Goal: Information Seeking & Learning: Find specific page/section

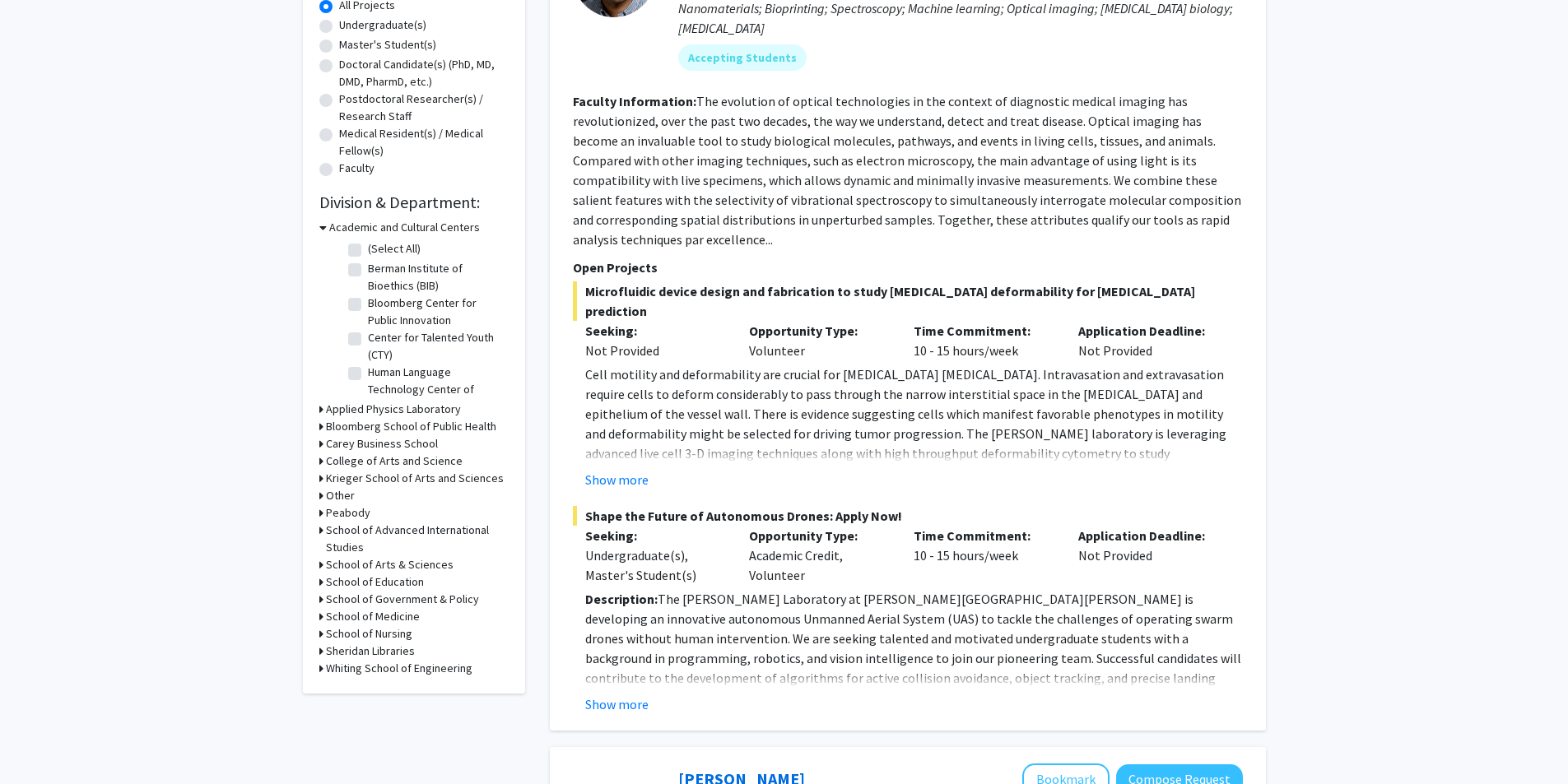
scroll to position [329, 0]
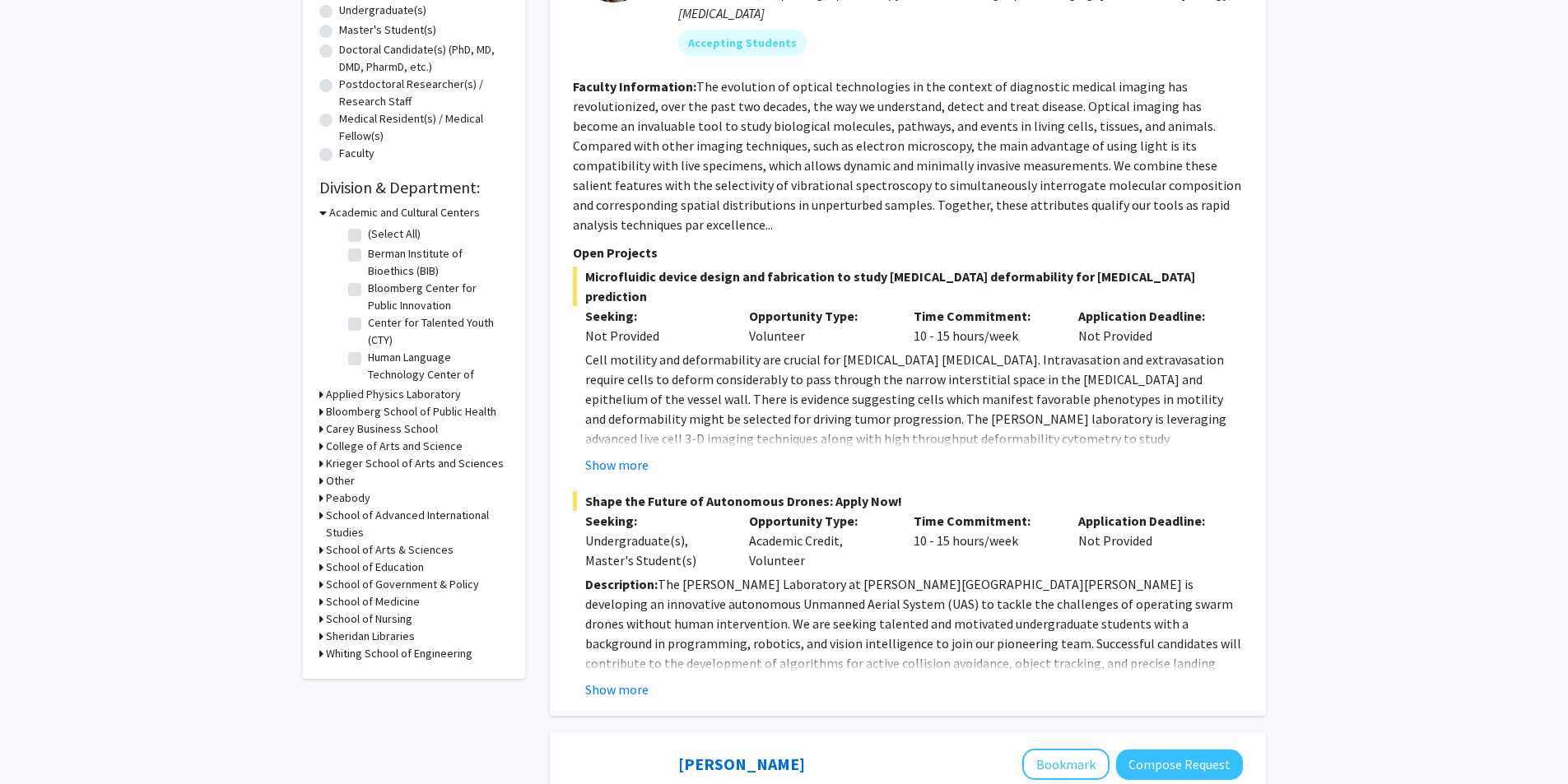
click at [404, 466] on h3 "Krieger School of Arts and Sciences" at bounding box center [415, 463] width 177 height 17
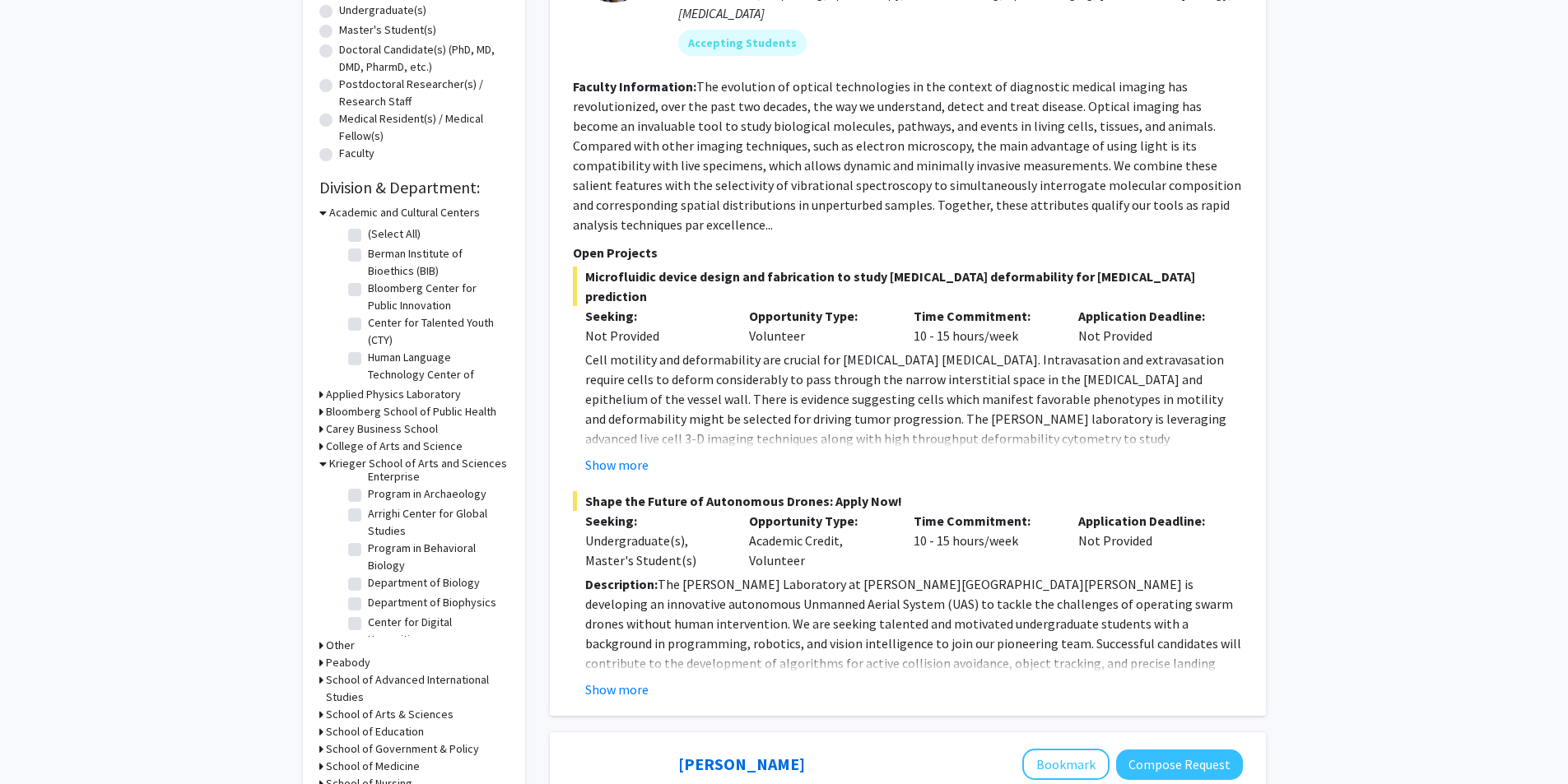
scroll to position [263, 0]
click at [368, 567] on label "Department of Biology" at bounding box center [423, 558] width 112 height 17
click at [368, 560] on input "Department of Biology" at bounding box center [373, 555] width 11 height 11
checkbox input "true"
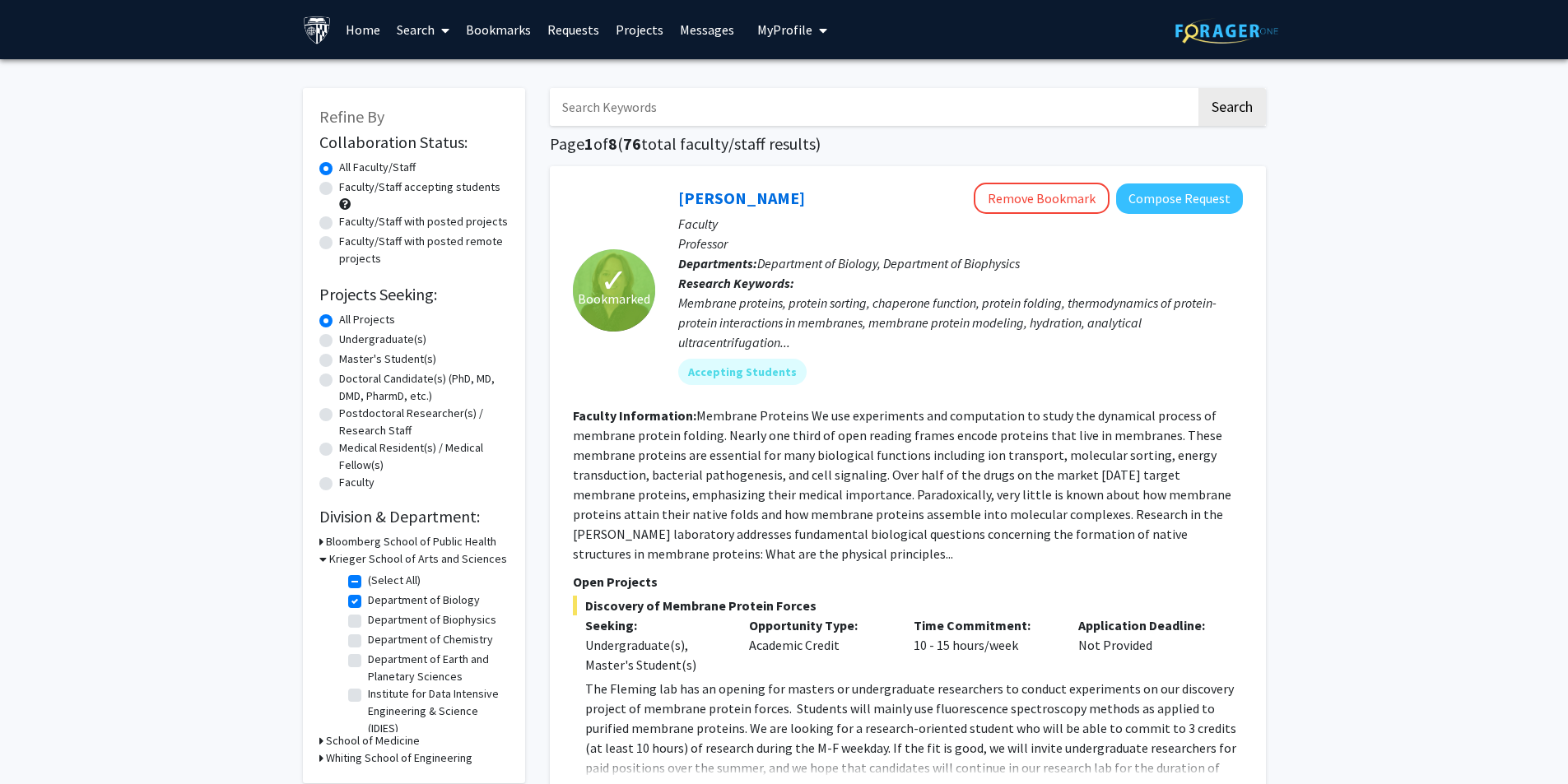
click at [368, 622] on label "Department of Biophysics" at bounding box center [432, 620] width 128 height 17
click at [368, 622] on input "Department of Biophysics" at bounding box center [373, 617] width 11 height 11
checkbox input "true"
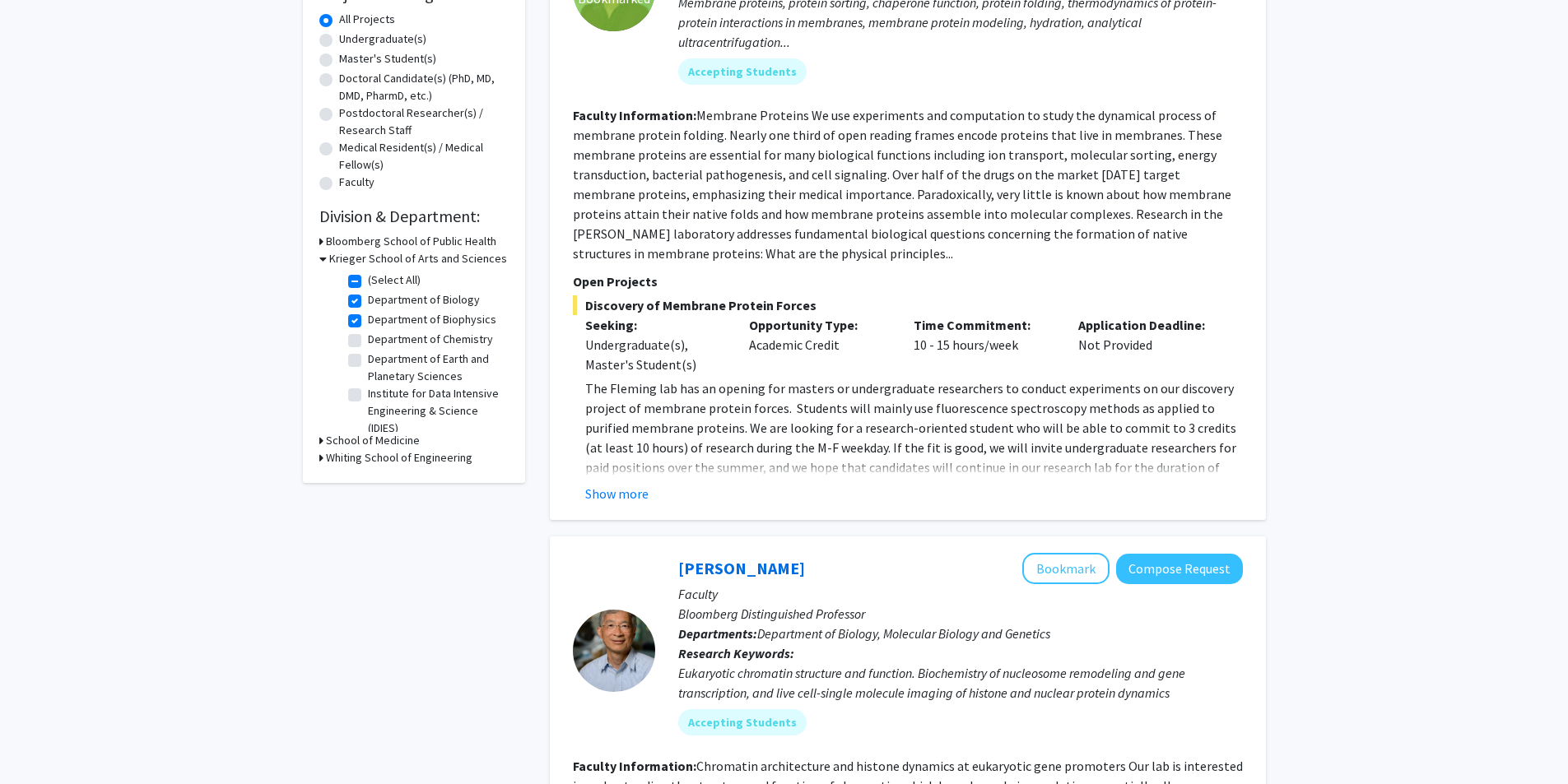
scroll to position [329, 0]
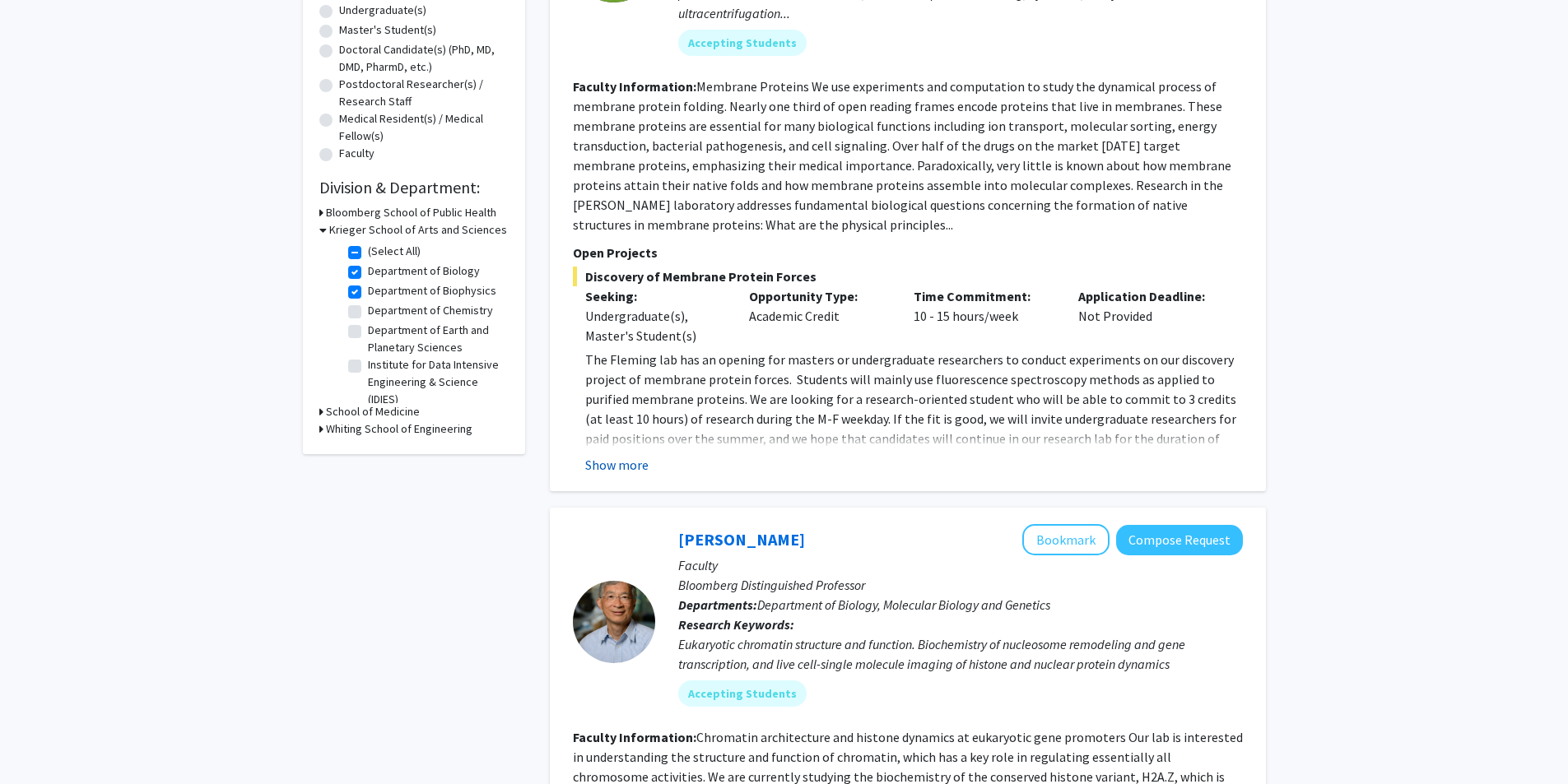
click at [644, 465] on button "Show more" at bounding box center [617, 464] width 63 height 20
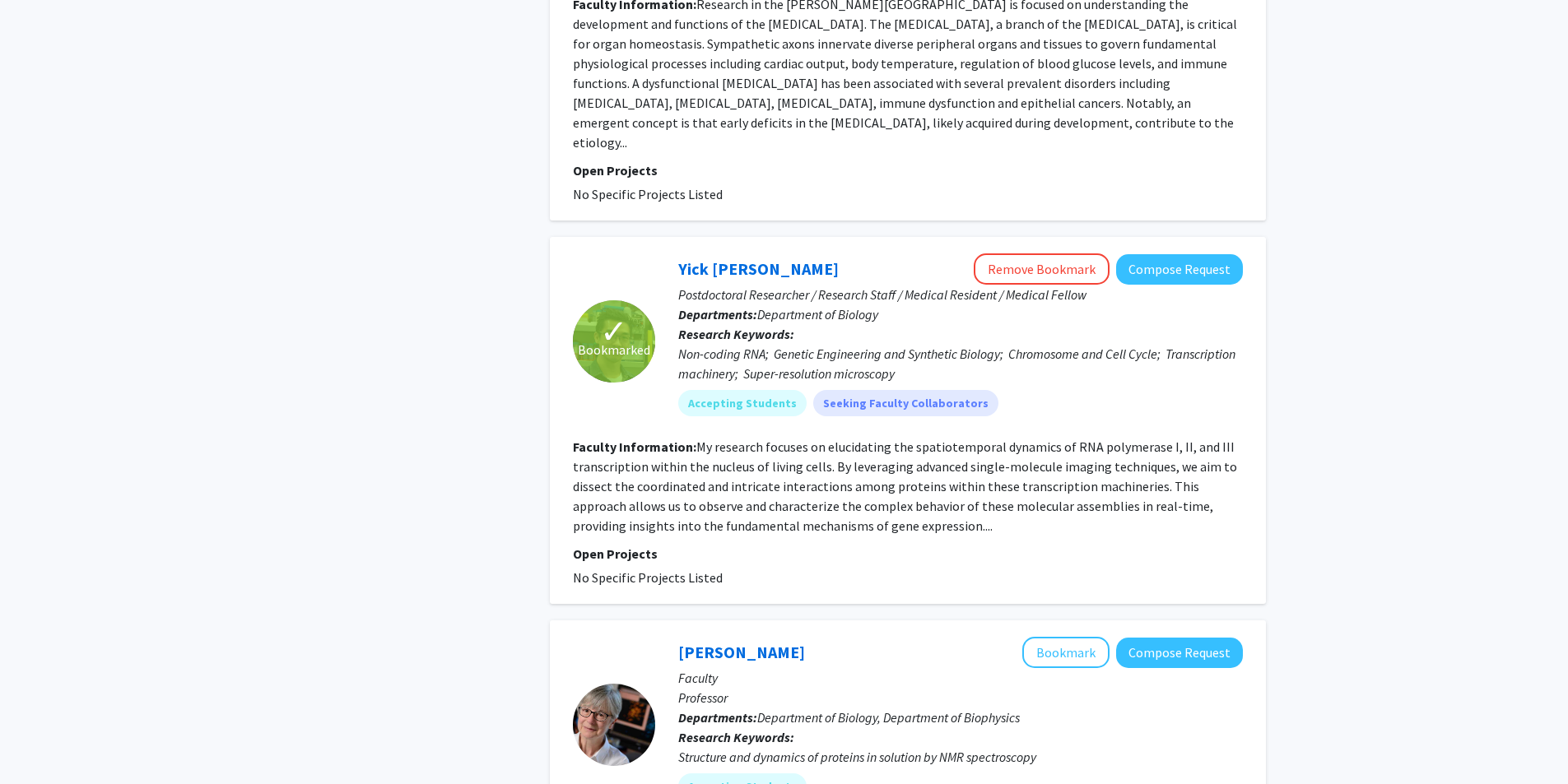
scroll to position [3953, 0]
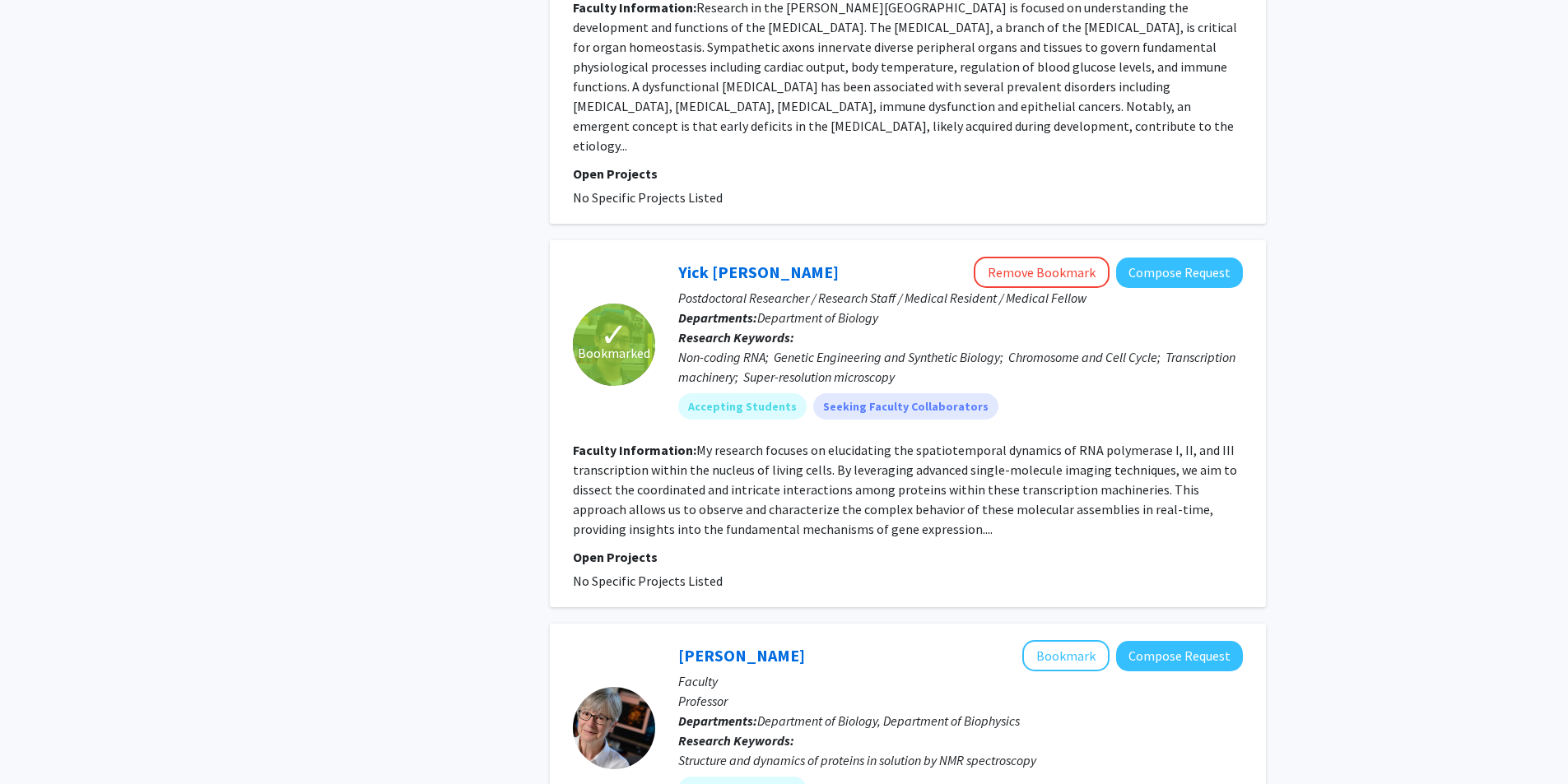
click at [753, 262] on link "Yick [PERSON_NAME]" at bounding box center [758, 272] width 160 height 20
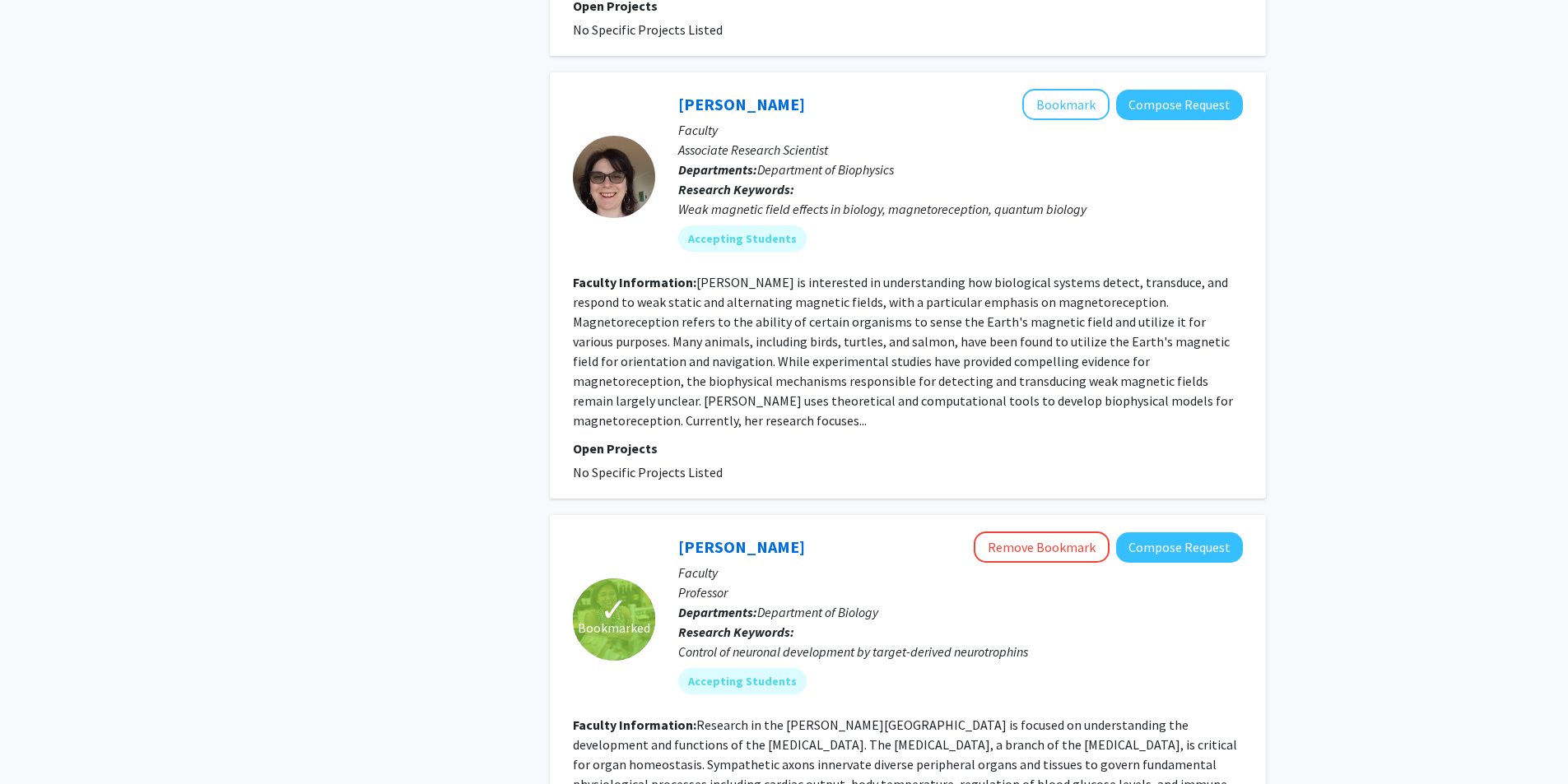
scroll to position [3045, 0]
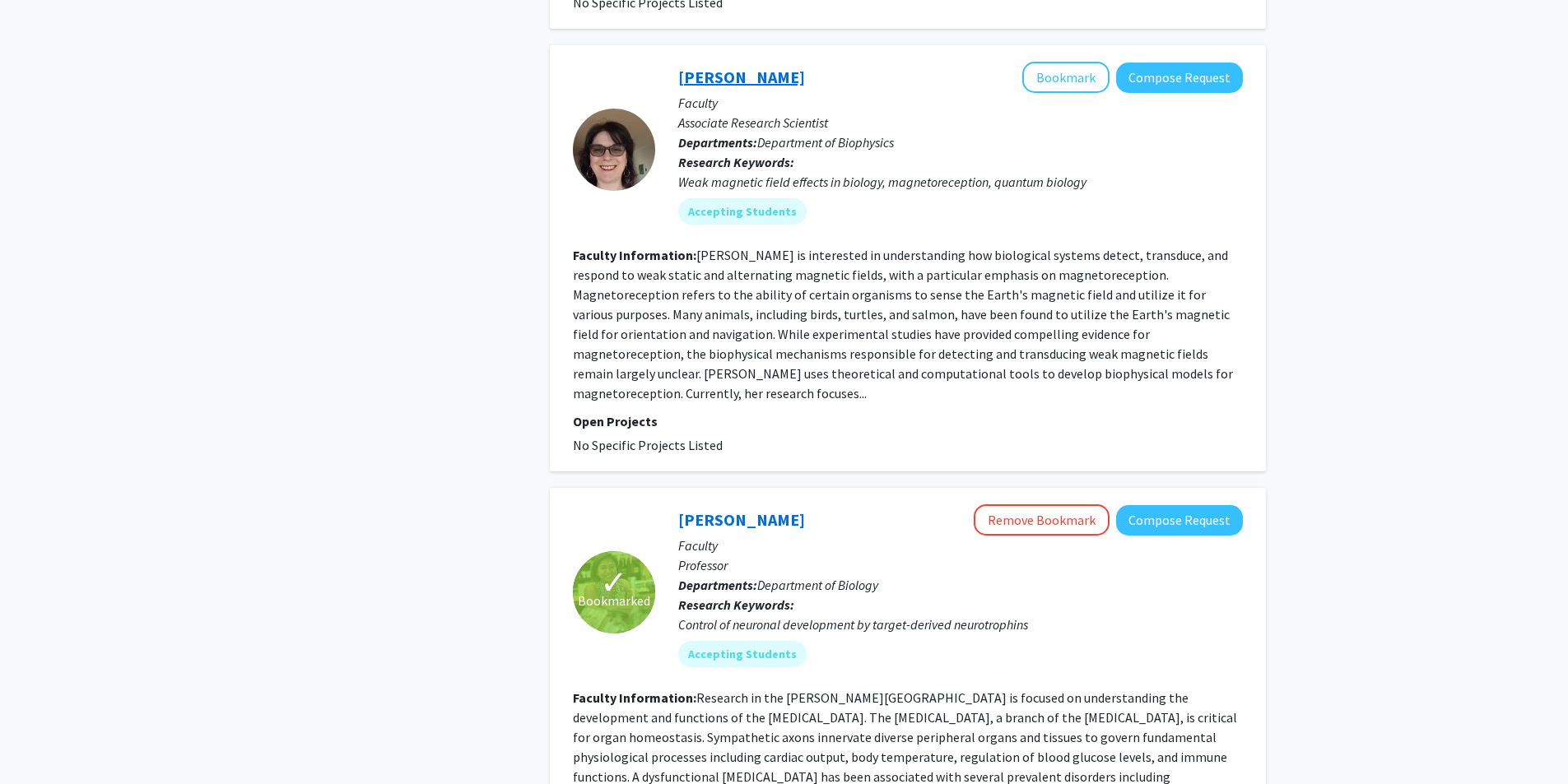
click at [724, 67] on link "[PERSON_NAME]" at bounding box center [741, 77] width 127 height 20
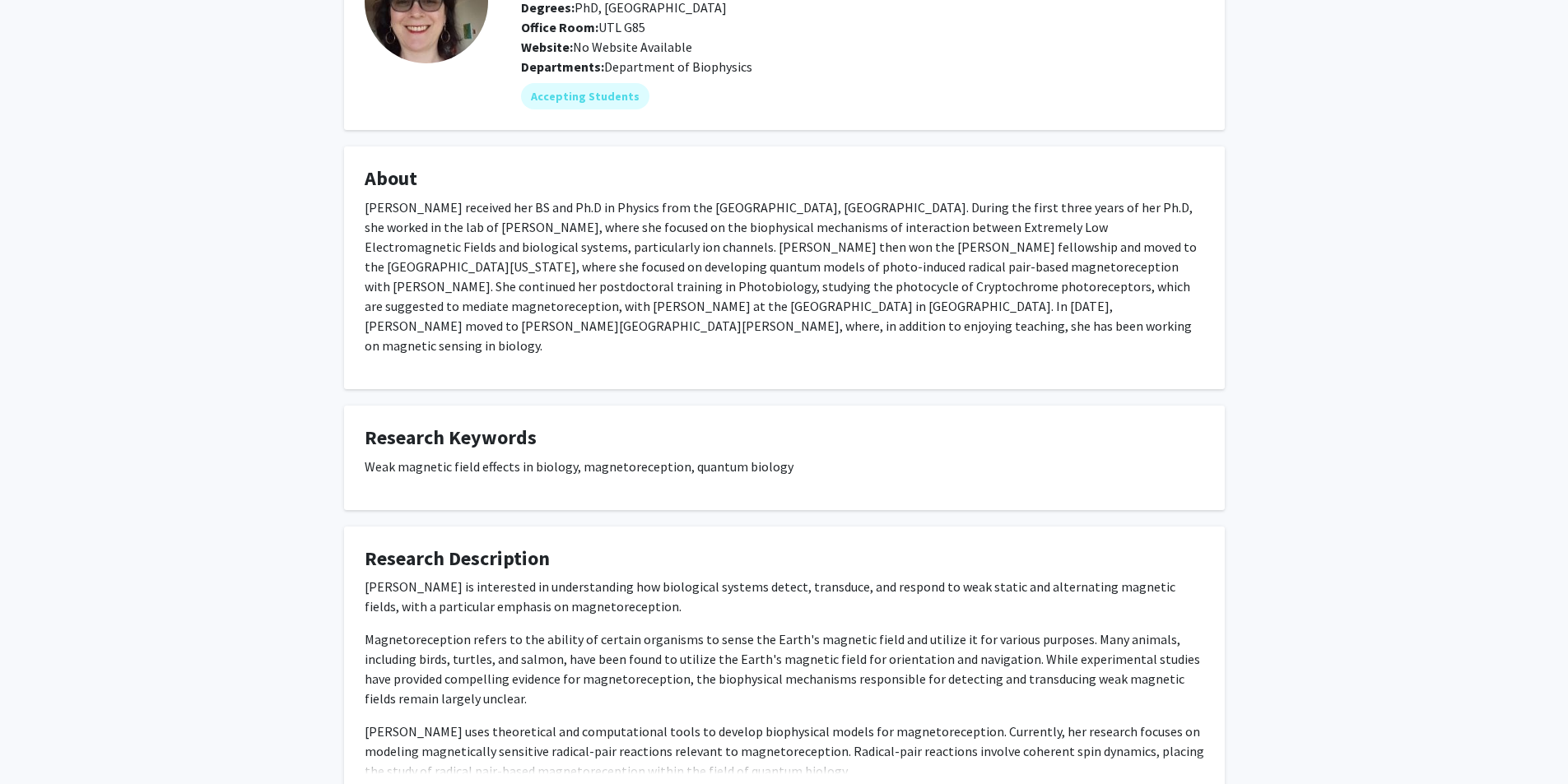
scroll to position [272, 0]
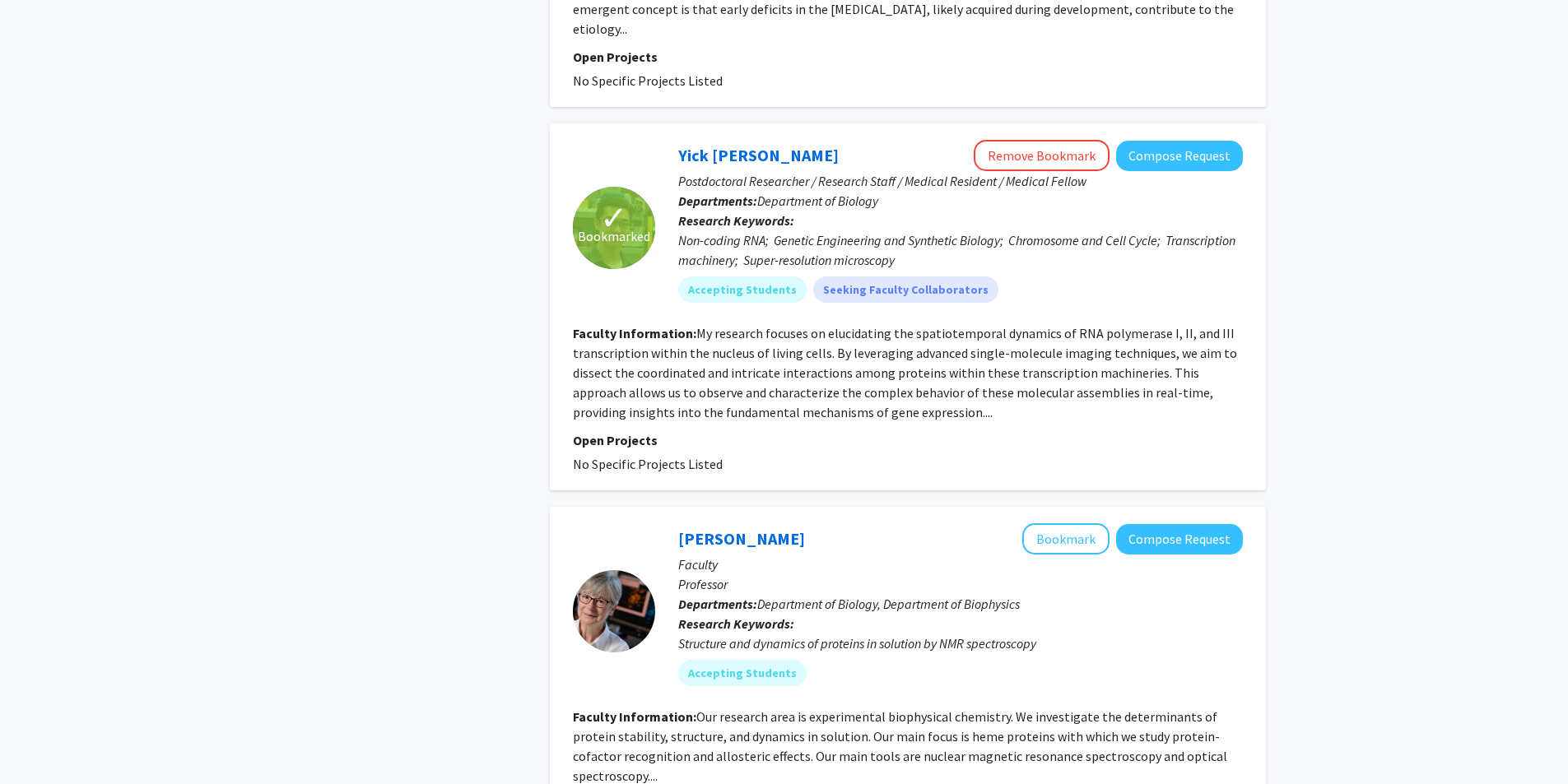
scroll to position [4085, 0]
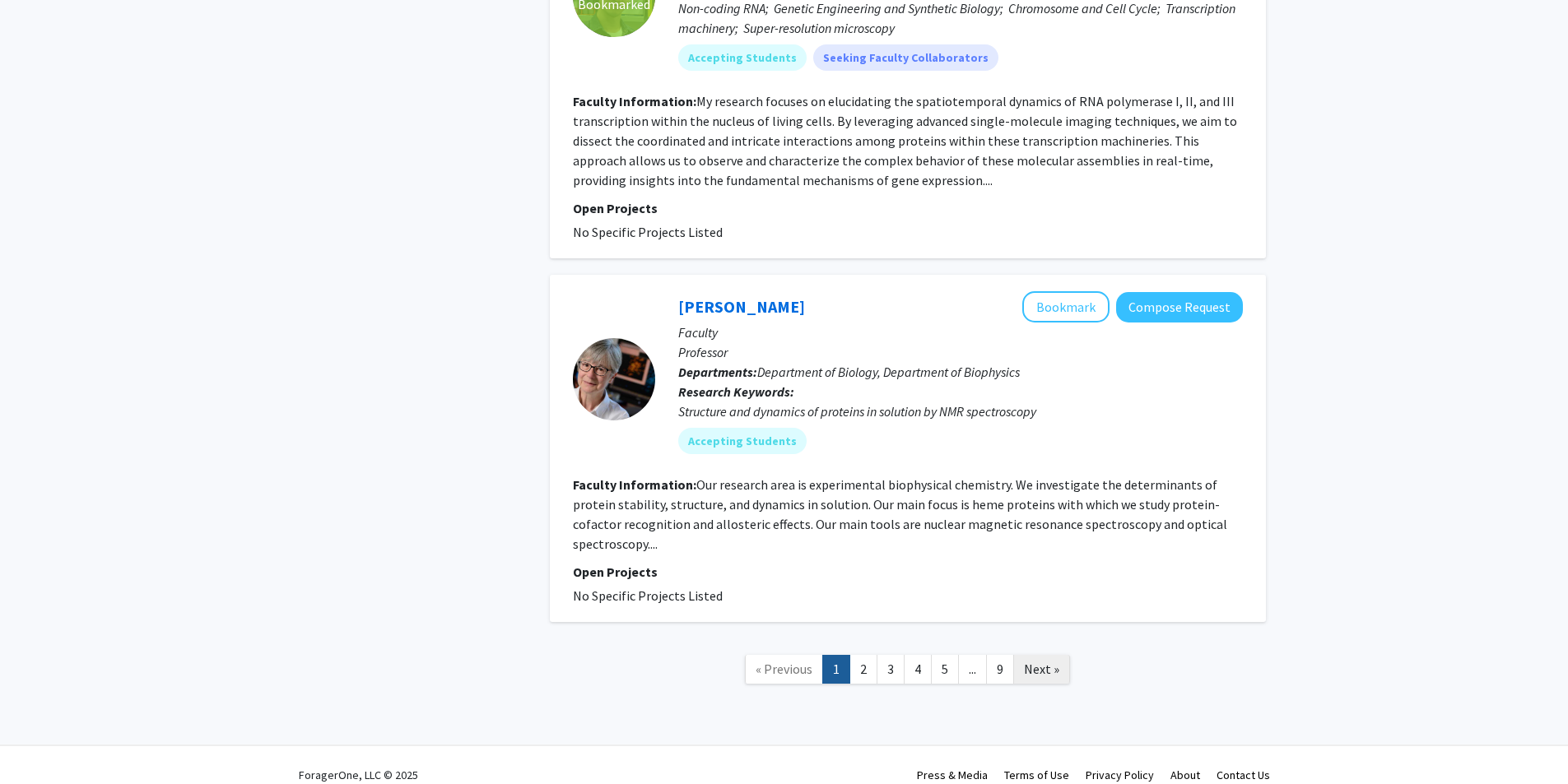
click at [1048, 661] on span "Next »" at bounding box center [1041, 669] width 35 height 16
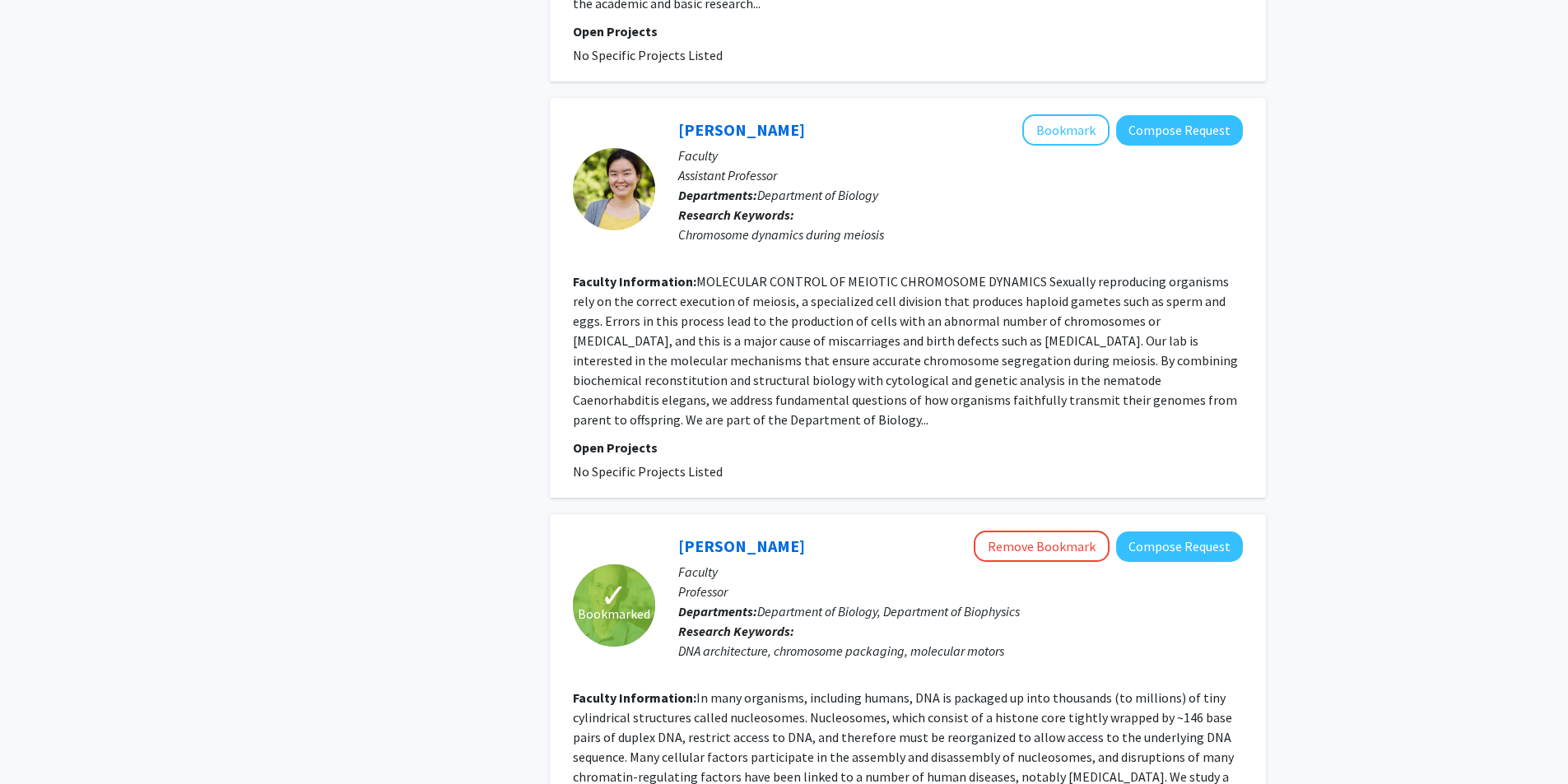
scroll to position [3620, 0]
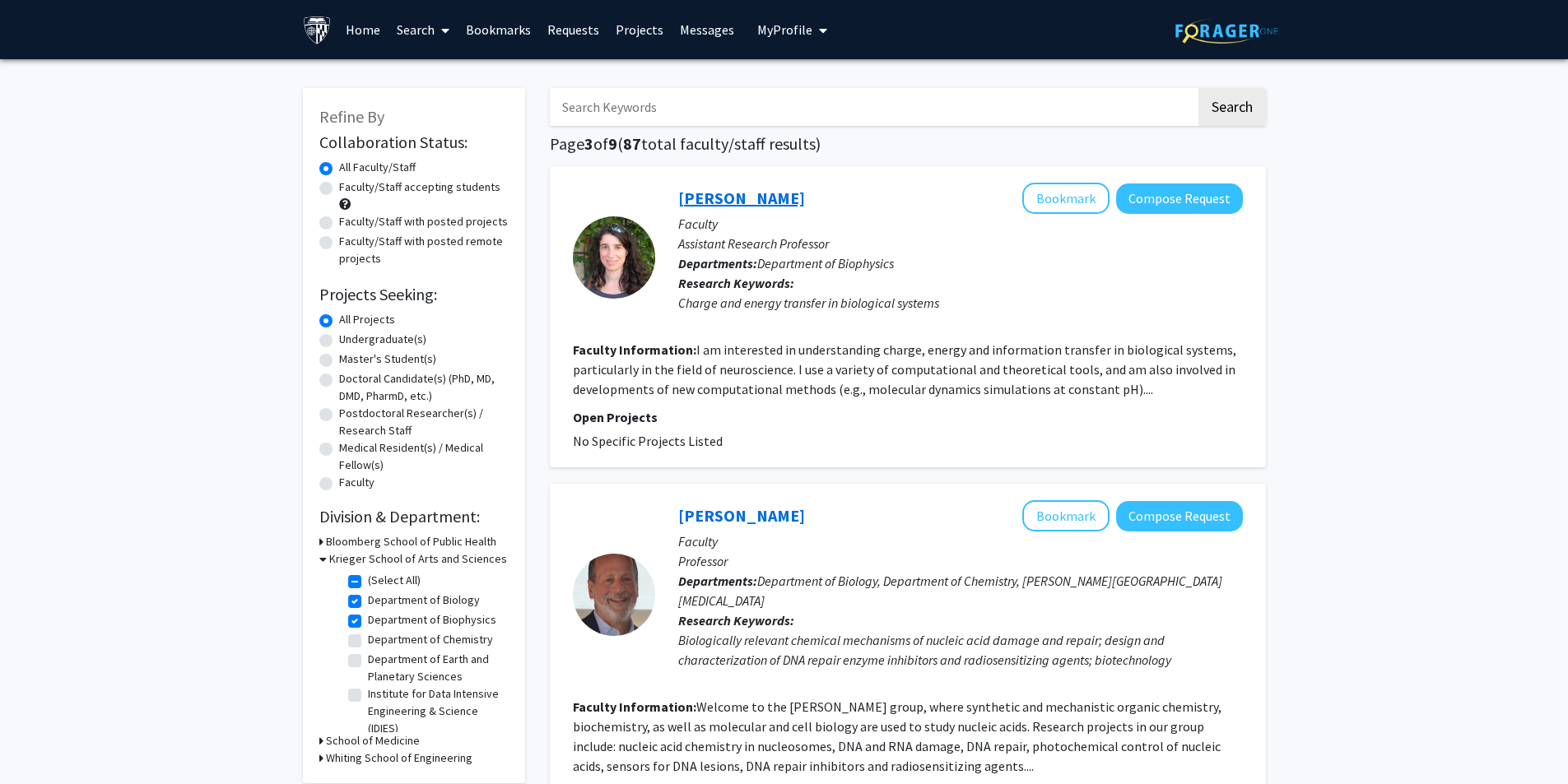
click at [745, 195] on link "[PERSON_NAME]" at bounding box center [741, 198] width 127 height 20
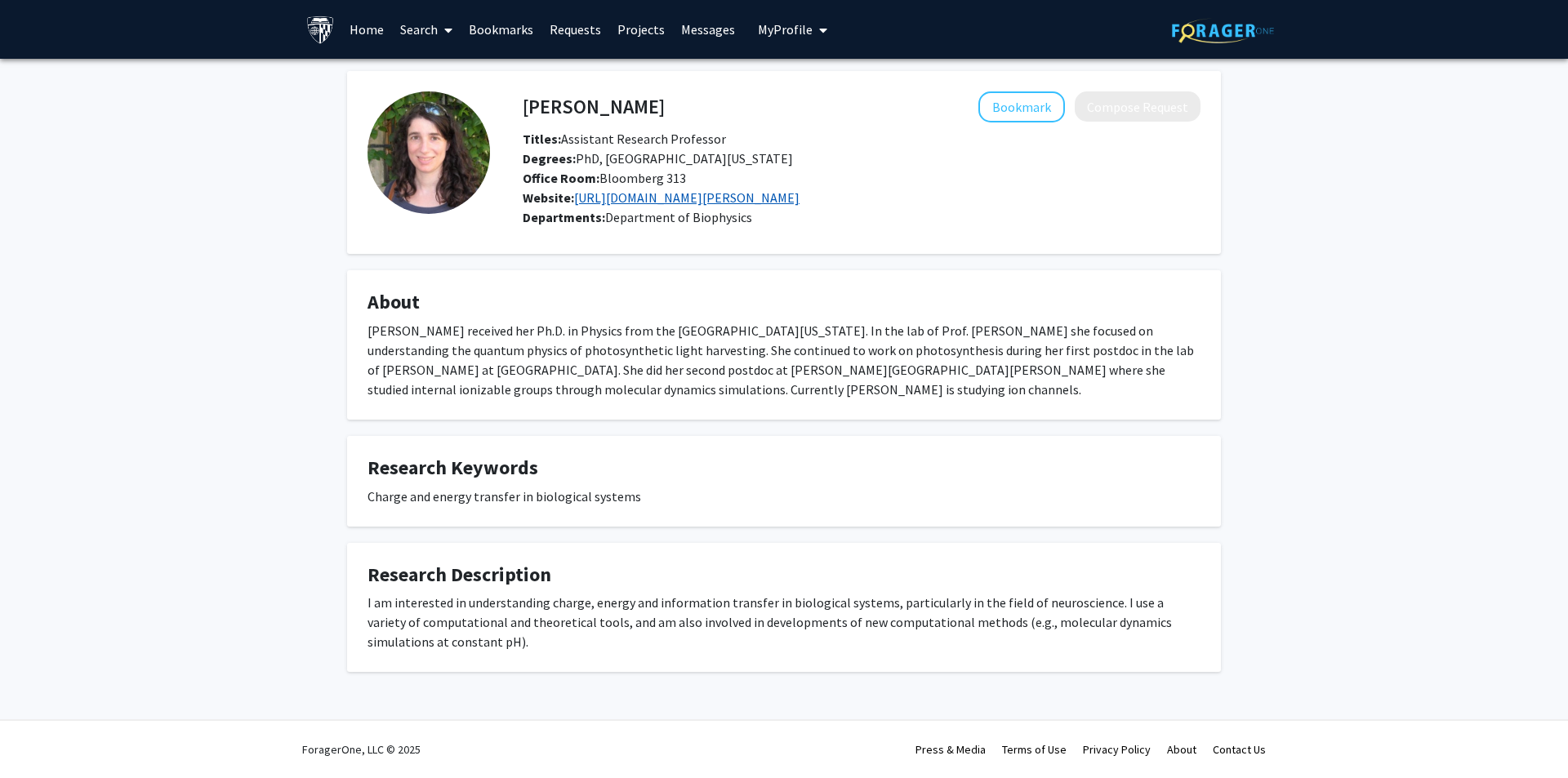
click at [738, 196] on link "[URL][DOMAIN_NAME][PERSON_NAME]" at bounding box center [687, 197] width 225 height 16
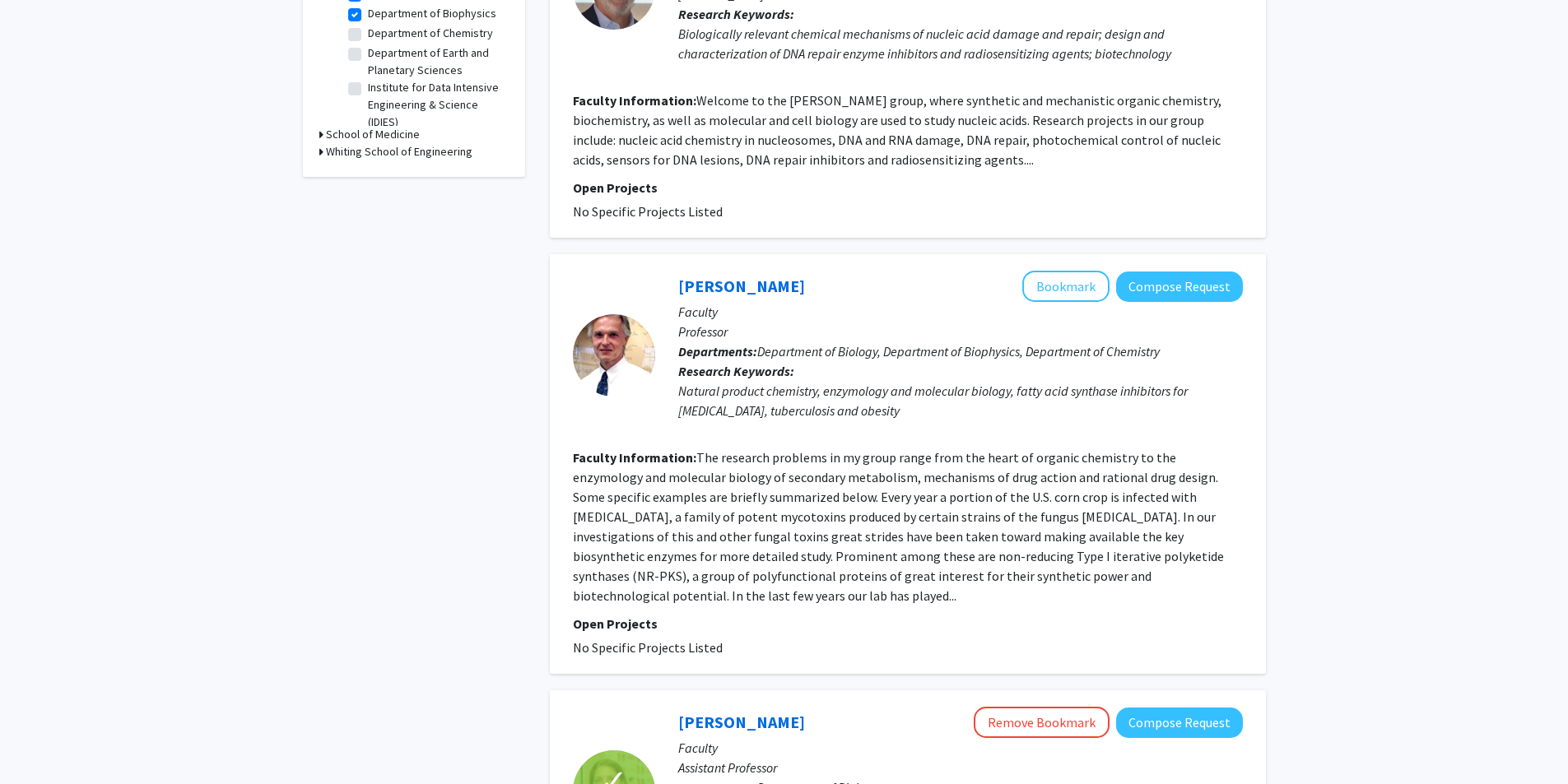
scroll to position [988, 0]
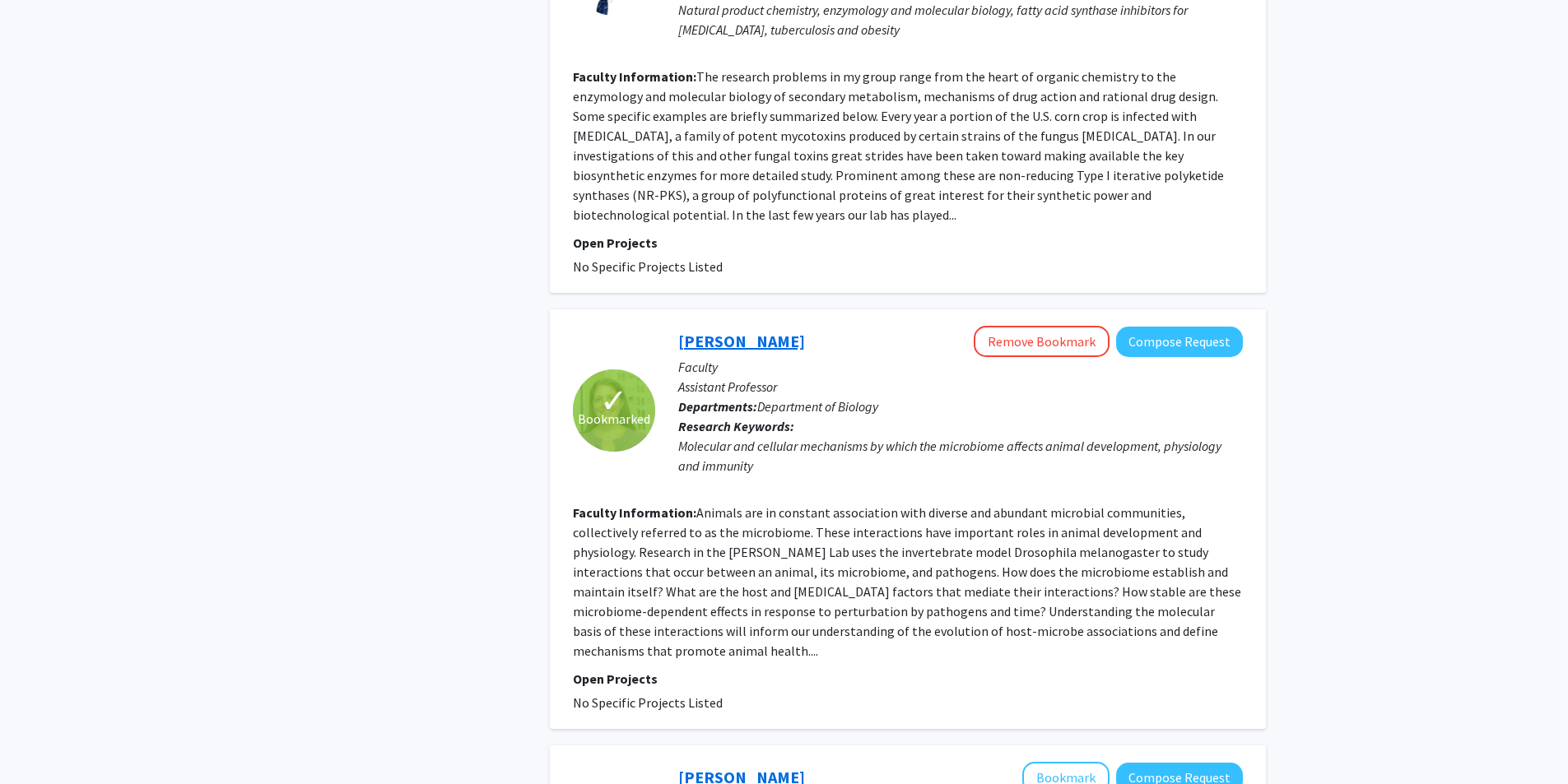
click at [718, 331] on link "[PERSON_NAME]" at bounding box center [741, 341] width 127 height 20
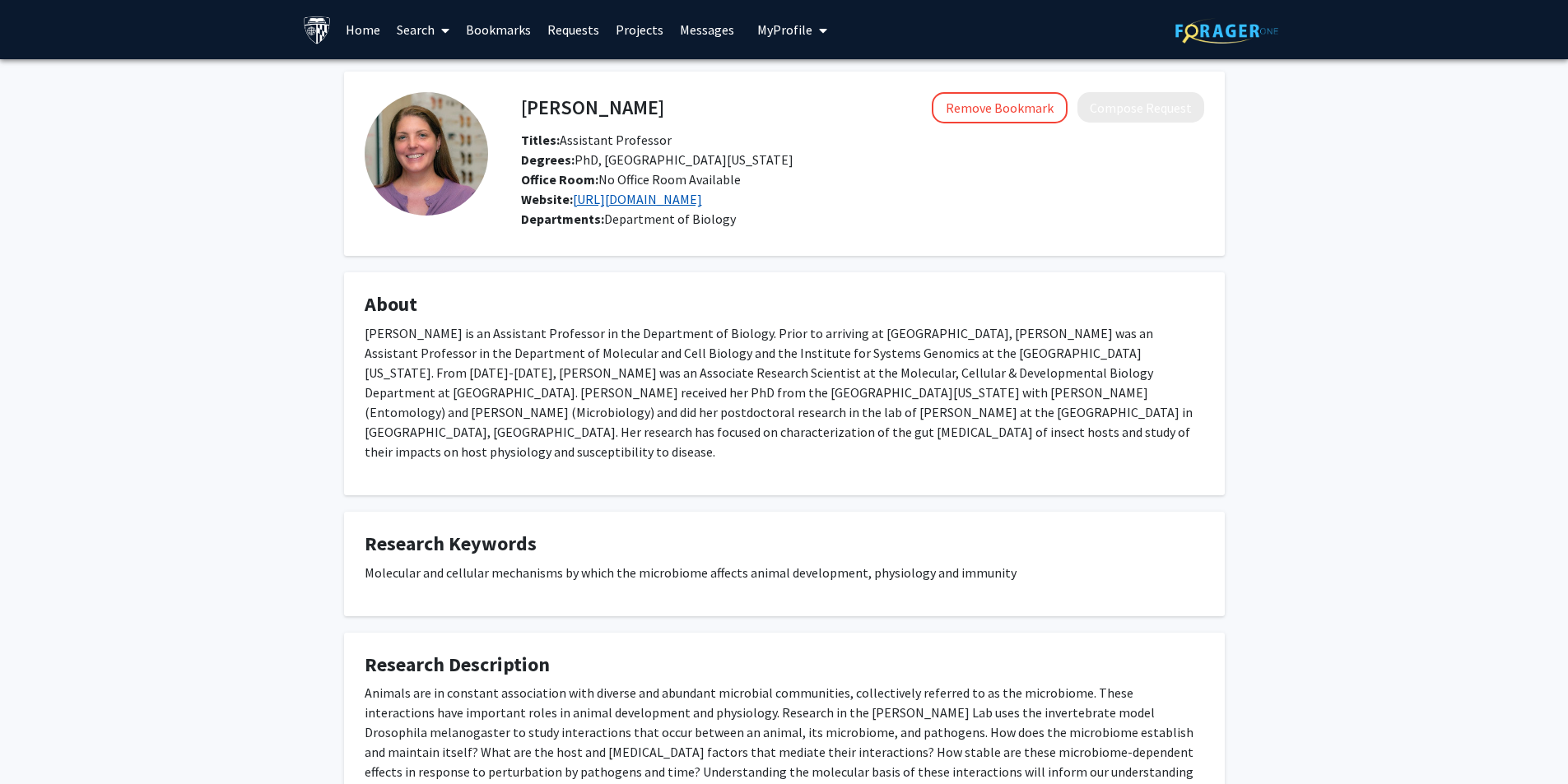
click at [677, 195] on link "[URL][DOMAIN_NAME]" at bounding box center [636, 199] width 129 height 16
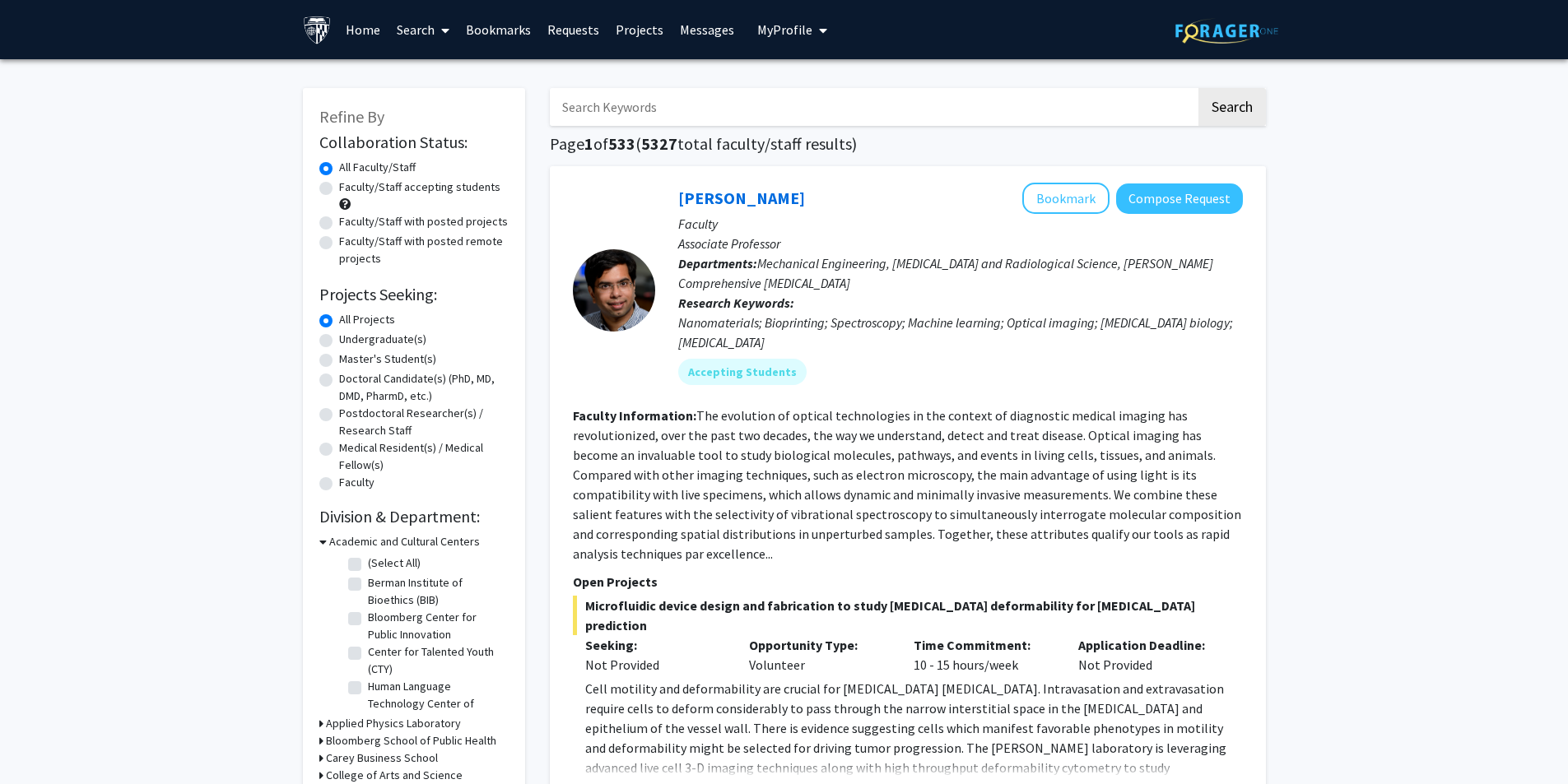
click at [676, 94] on input "Search Keywords" at bounding box center [872, 107] width 646 height 38
type input "broderick"
click at [1199, 88] on button "Search" at bounding box center [1232, 107] width 67 height 38
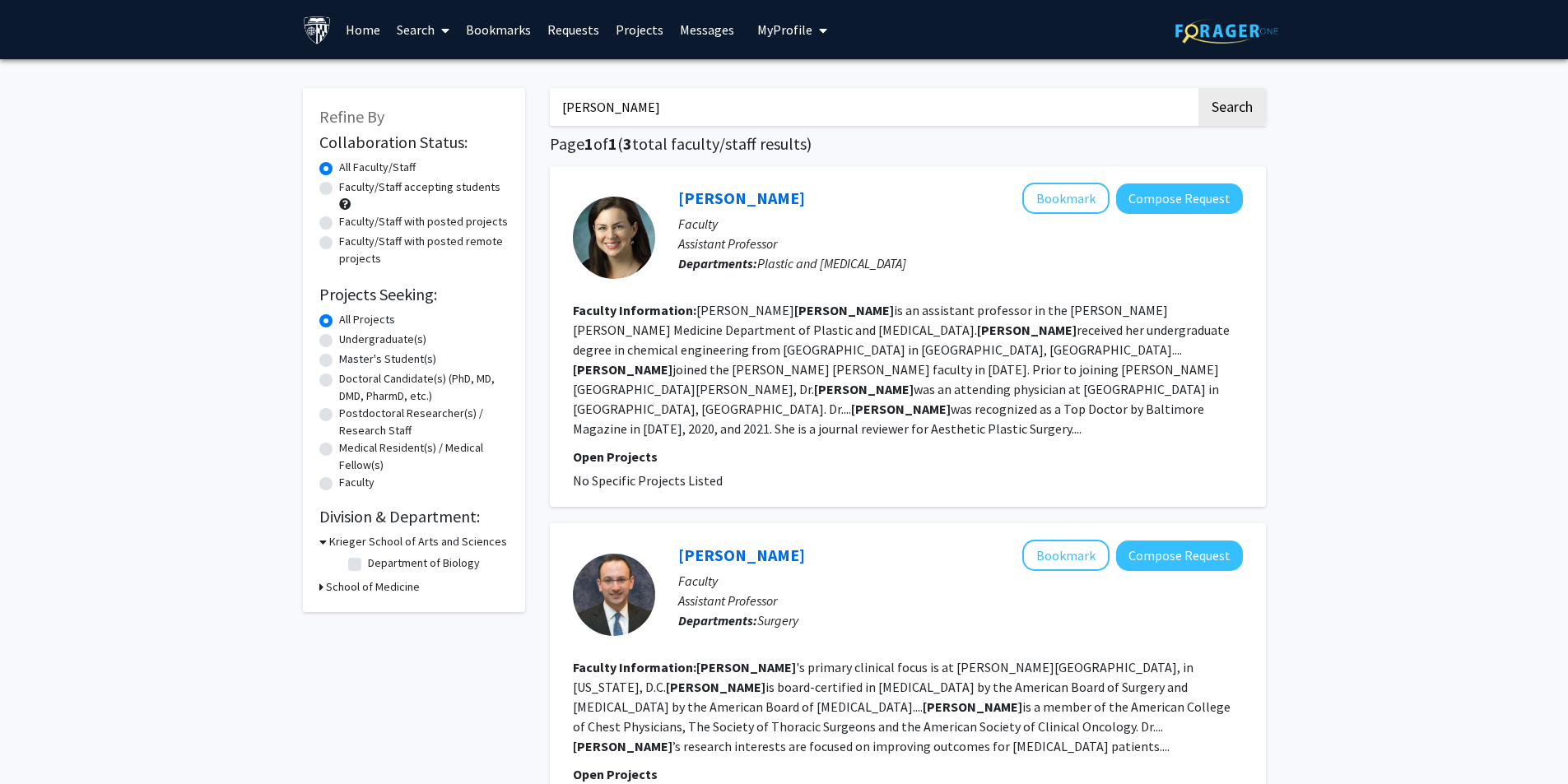
scroll to position [441, 0]
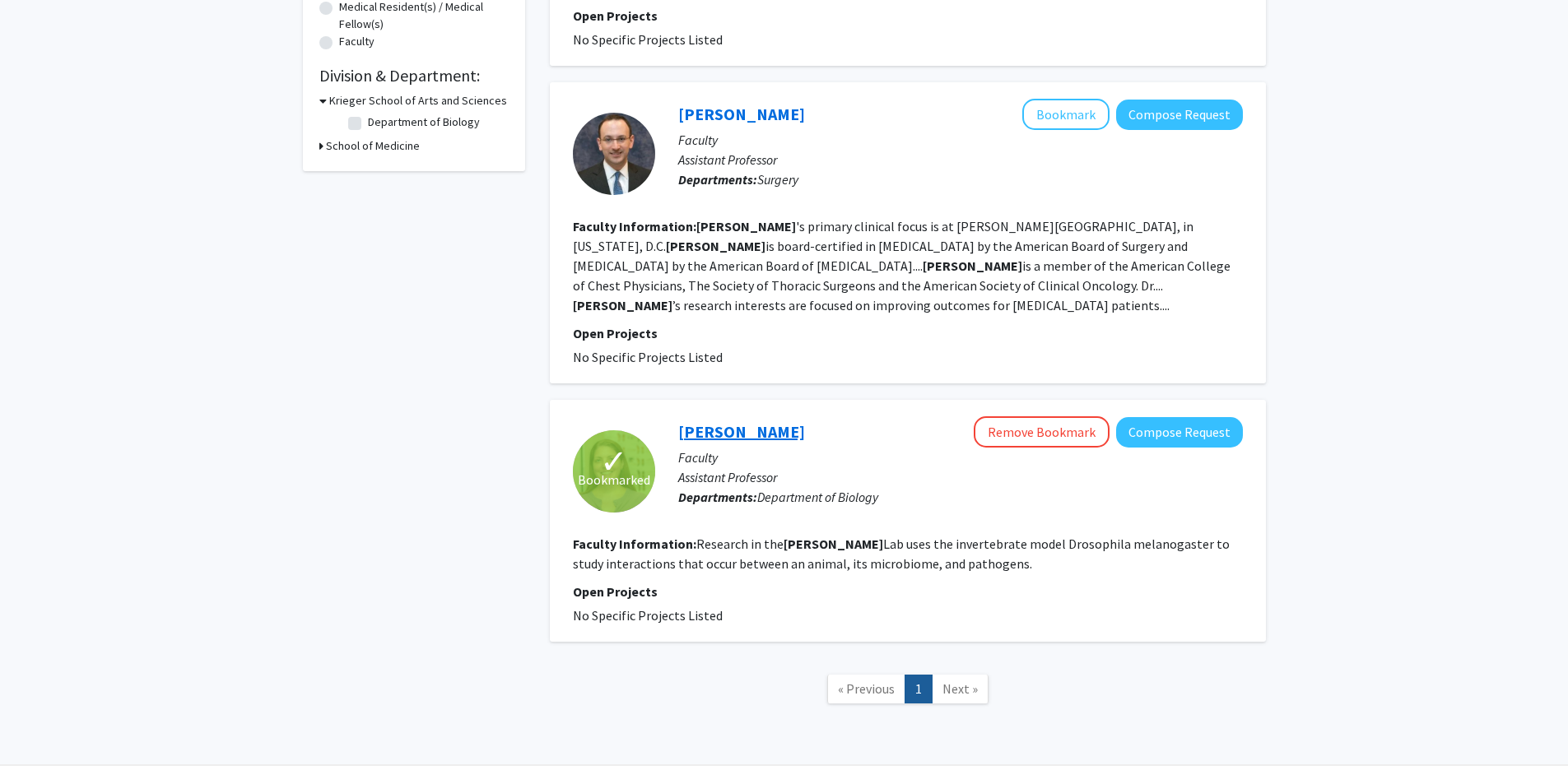
click at [756, 421] on link "[PERSON_NAME]" at bounding box center [741, 432] width 127 height 20
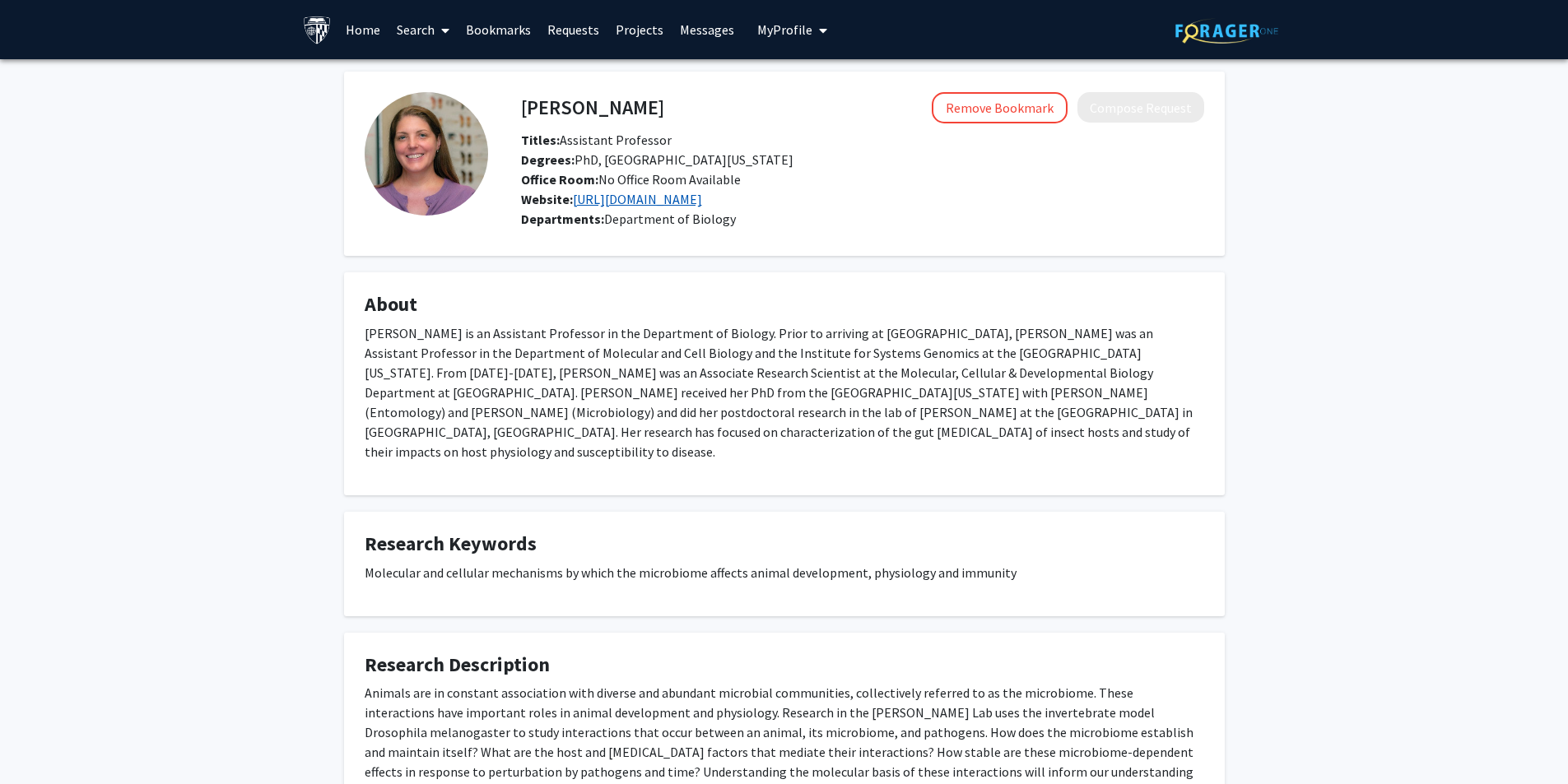
click at [669, 198] on link "[URL][DOMAIN_NAME]" at bounding box center [636, 199] width 129 height 16
